Goal: Consume media (video, audio)

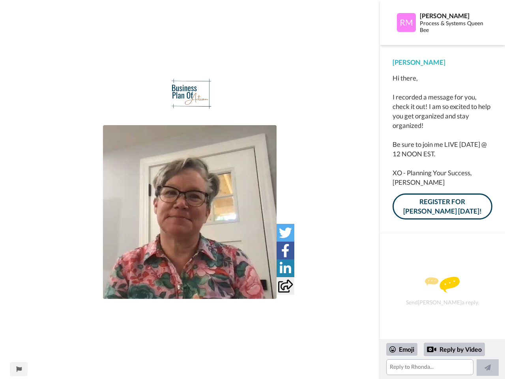
click at [190, 212] on img at bounding box center [190, 212] width 174 height 174
click at [285, 232] on icon at bounding box center [285, 232] width 13 height 13
click at [285, 250] on icon at bounding box center [285, 250] width 8 height 13
click at [285, 268] on icon at bounding box center [285, 268] width 11 height 13
click at [285, 286] on icon at bounding box center [285, 285] width 15 height 13
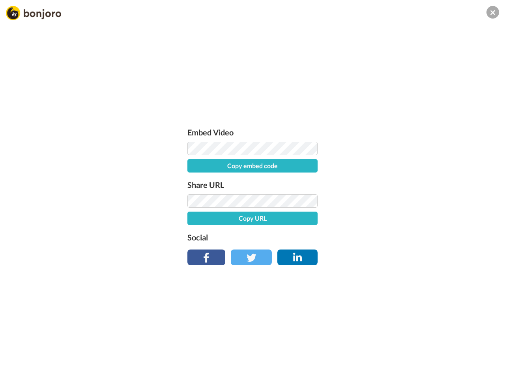
click at [19, 369] on div "Embed Video Copy embed code Share URL Copy URL Social" at bounding box center [252, 232] width 505 height 379
click at [442, 359] on div "Embed Video Copy embed code Share URL Copy URL Social" at bounding box center [252, 232] width 505 height 379
click at [402, 349] on div "Embed Video Copy embed code Share URL Copy URL Social" at bounding box center [252, 232] width 505 height 379
click at [455, 349] on div "Embed Video Copy embed code Share URL Copy URL Social" at bounding box center [252, 232] width 505 height 379
click at [488, 367] on div "Embed Video Copy embed code Share URL Copy URL Social" at bounding box center [252, 232] width 505 height 379
